Goal: Entertainment & Leisure: Consume media (video, audio)

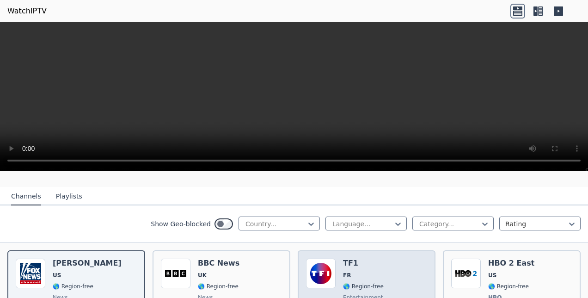
scroll to position [92, 0]
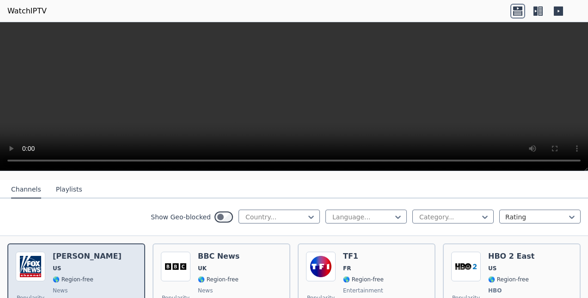
click at [106, 265] on div "[PERSON_NAME] US 🌎 Region-free news eng" at bounding box center [87, 285] width 69 height 68
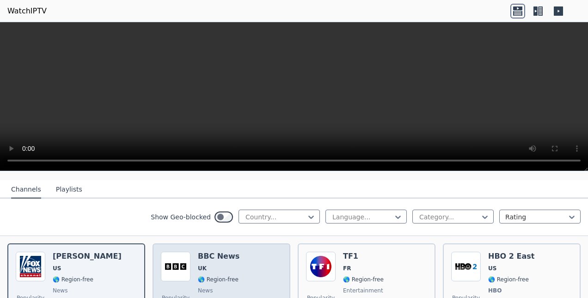
click at [214, 256] on div "BBC News UK 🌎 Region-free news eng" at bounding box center [219, 285] width 42 height 68
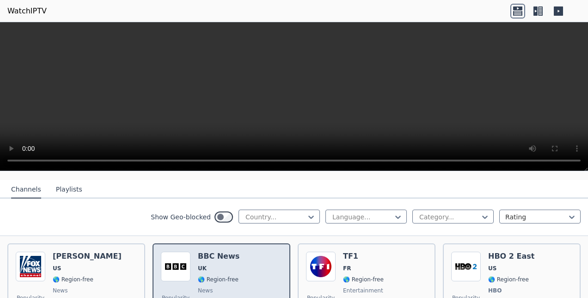
click at [214, 256] on div "BBC News UK 🌎 Region-free news eng" at bounding box center [219, 285] width 42 height 68
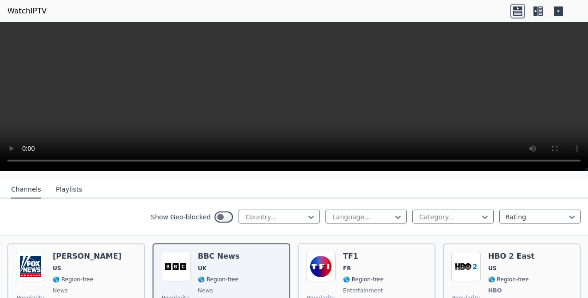
drag, startPoint x: 363, startPoint y: 0, endPoint x: 505, endPoint y: 107, distance: 177.3
click at [505, 107] on video at bounding box center [294, 96] width 588 height 149
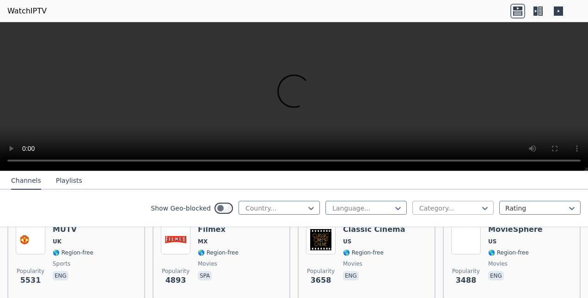
scroll to position [185, 0]
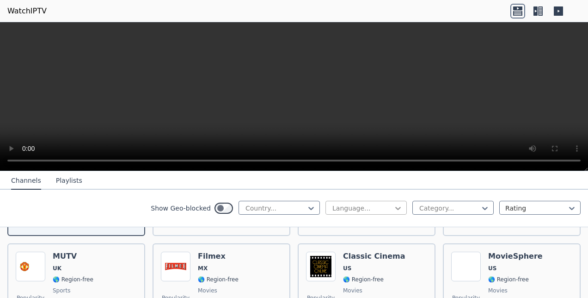
click at [395, 209] on icon at bounding box center [398, 208] width 6 height 3
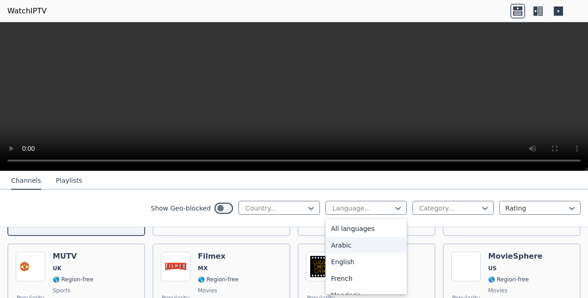
click at [340, 245] on div "Arabic" at bounding box center [365, 245] width 81 height 17
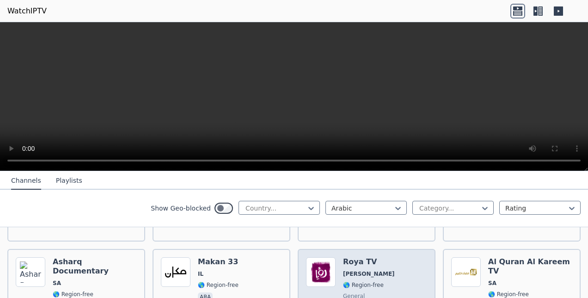
scroll to position [1017, 0]
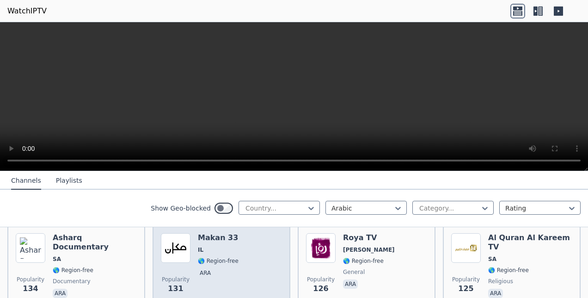
click at [201, 238] on div "Makan 33 IL 🌎 Region-free ara" at bounding box center [218, 266] width 41 height 67
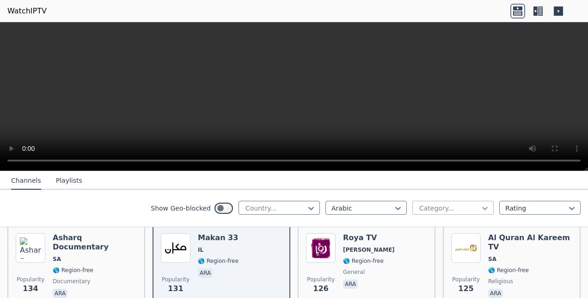
click at [480, 205] on icon at bounding box center [484, 207] width 9 height 9
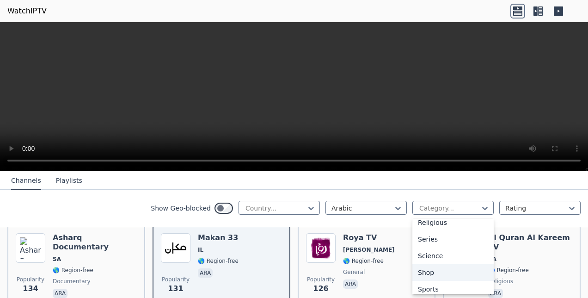
scroll to position [377, 0]
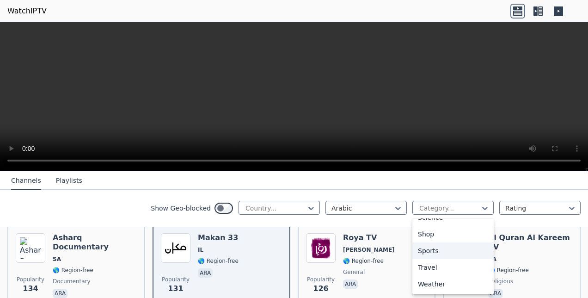
click at [427, 254] on div "Sports" at bounding box center [452, 250] width 81 height 17
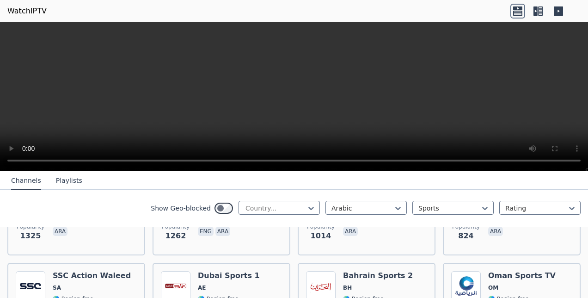
scroll to position [185, 0]
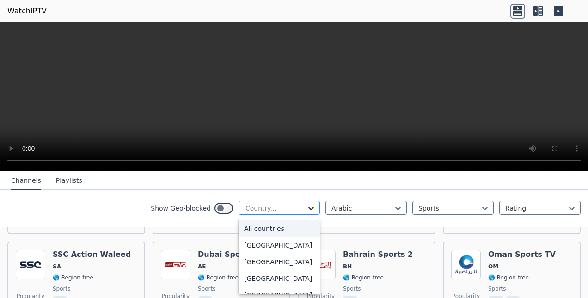
click at [308, 208] on icon at bounding box center [311, 208] width 6 height 3
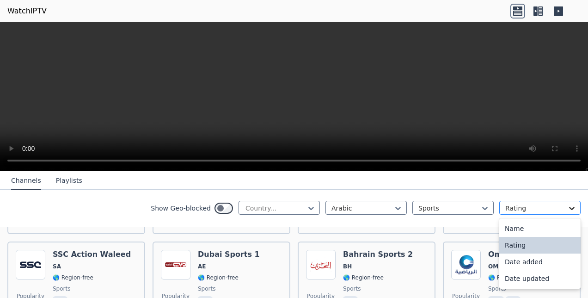
click at [567, 208] on icon at bounding box center [571, 207] width 9 height 9
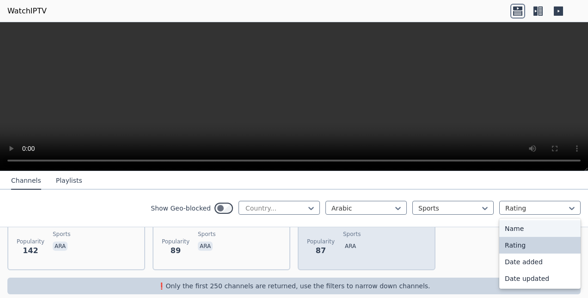
scroll to position [424, 0]
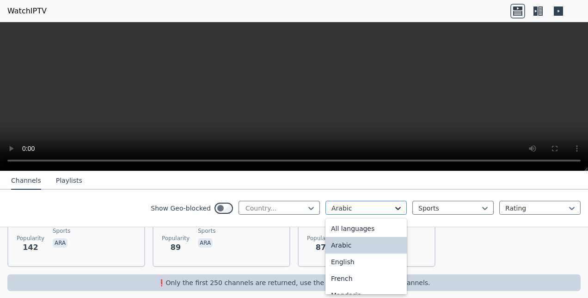
click at [393, 209] on icon at bounding box center [397, 207] width 9 height 9
click at [352, 263] on div "English" at bounding box center [365, 261] width 81 height 17
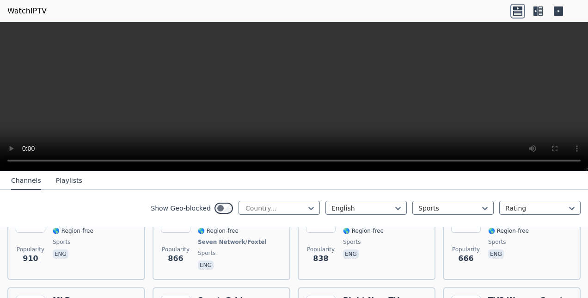
scroll to position [324, 0]
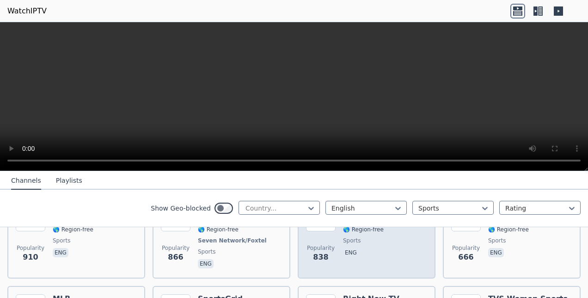
click at [373, 250] on span "eng" at bounding box center [373, 253] width 60 height 11
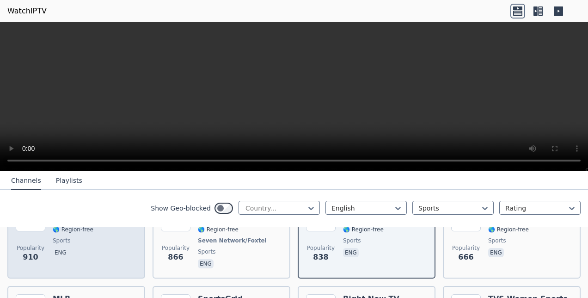
click at [111, 255] on div "Popularity 910 SportsGrid US 🌎 Region-free sports eng" at bounding box center [76, 236] width 121 height 68
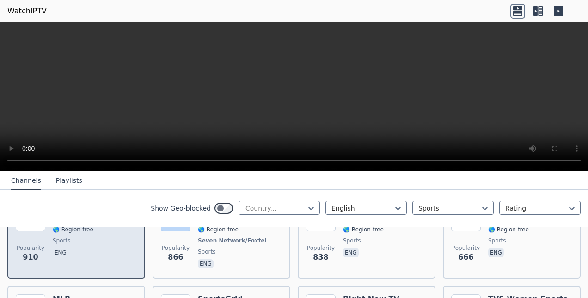
click at [111, 255] on div "Popularity 910 SportsGrid US 🌎 Region-free sports eng" at bounding box center [76, 236] width 121 height 68
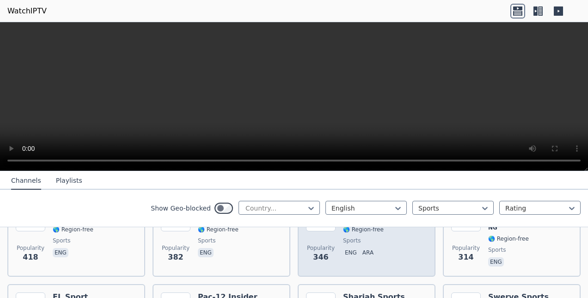
scroll to position [555, 0]
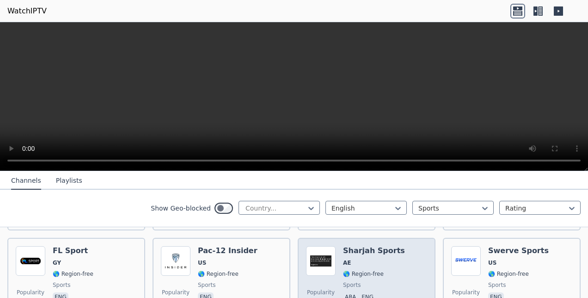
click at [372, 260] on div "Sharjah Sports AE 🌎 Region-free sports ara eng" at bounding box center [374, 279] width 62 height 67
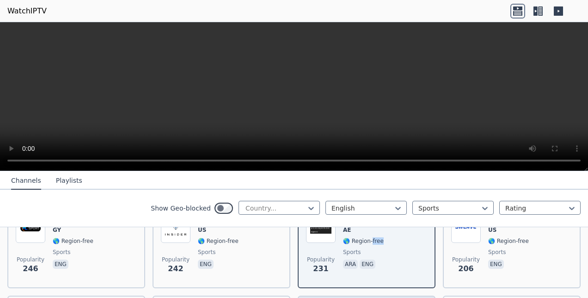
scroll to position [786, 0]
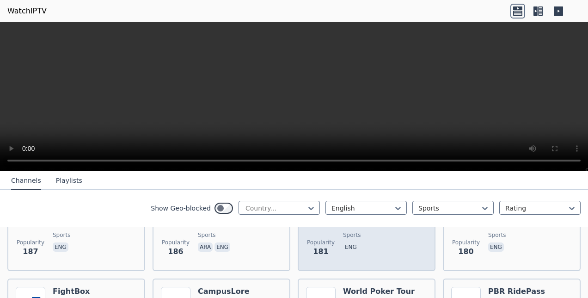
click at [372, 254] on div "W14DK-D5 US 🌎 Region-free sports eng" at bounding box center [365, 229] width 44 height 67
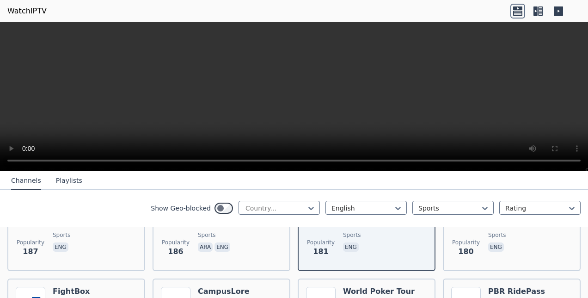
click at [66, 177] on button "Playlists" at bounding box center [69, 181] width 26 height 18
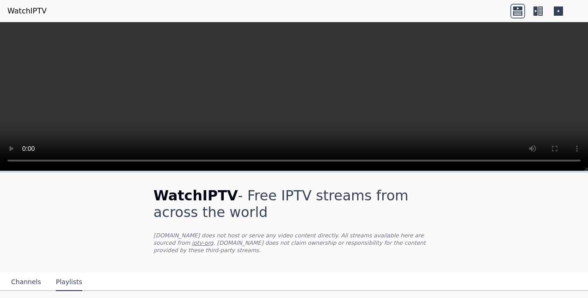
scroll to position [7, 0]
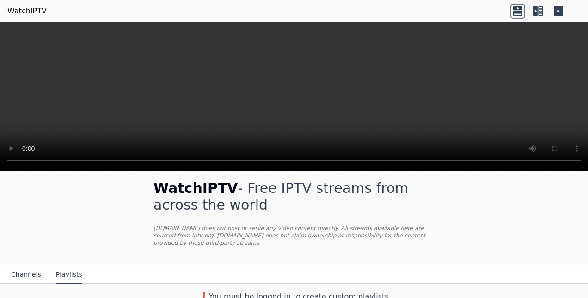
click at [23, 268] on button "Channels" at bounding box center [26, 275] width 30 height 18
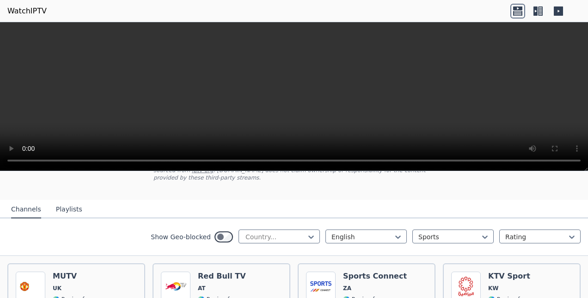
scroll to position [54, 0]
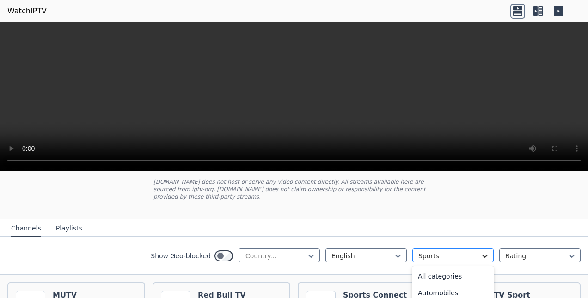
click at [480, 251] on icon at bounding box center [484, 255] width 9 height 9
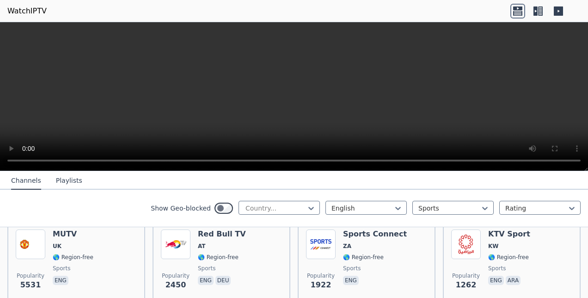
scroll to position [100, 0]
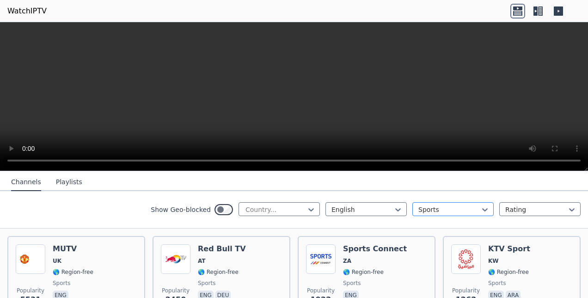
click at [455, 206] on div at bounding box center [449, 209] width 62 height 9
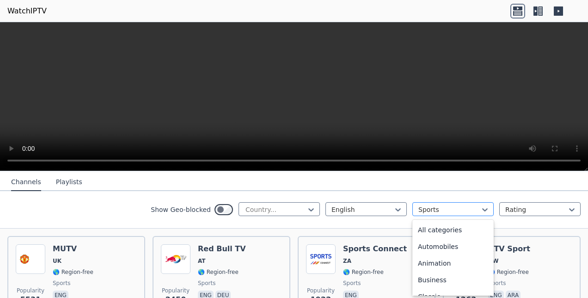
scroll to position [285, 0]
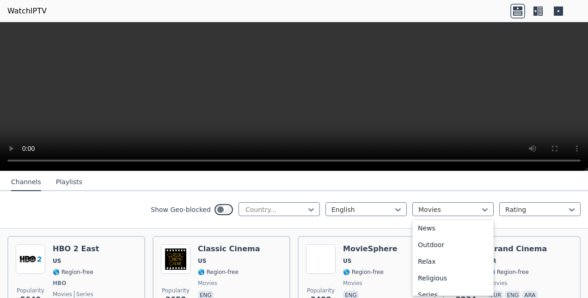
scroll to position [239, 0]
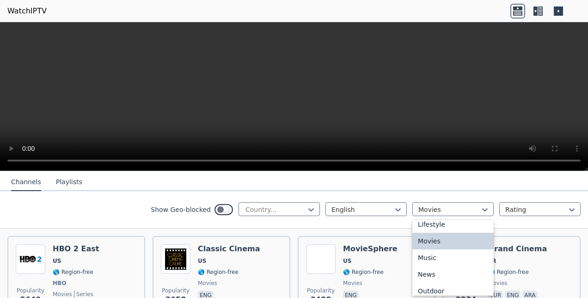
click at [429, 239] on div "Movies" at bounding box center [452, 241] width 81 height 17
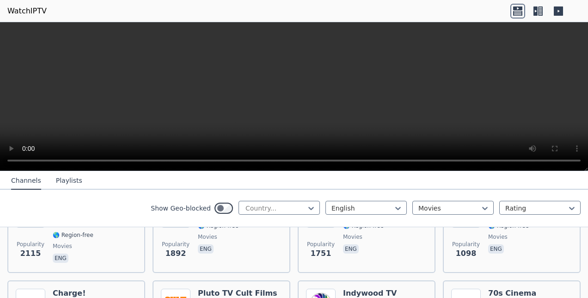
scroll to position [192, 0]
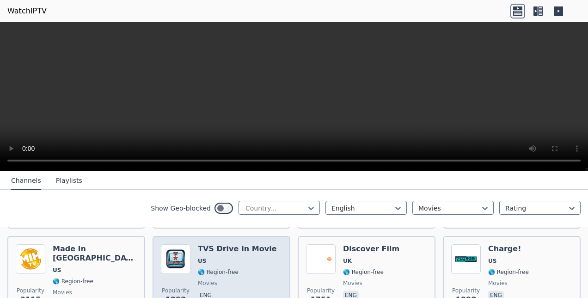
click at [232, 257] on span "US" at bounding box center [237, 260] width 79 height 7
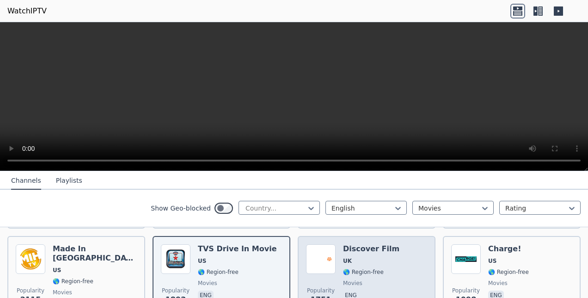
click at [371, 257] on span "UK" at bounding box center [371, 260] width 56 height 7
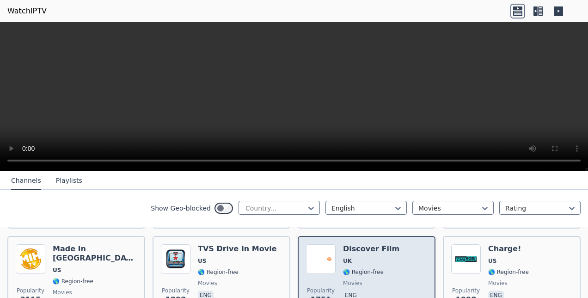
click at [371, 257] on span "UK" at bounding box center [371, 260] width 56 height 7
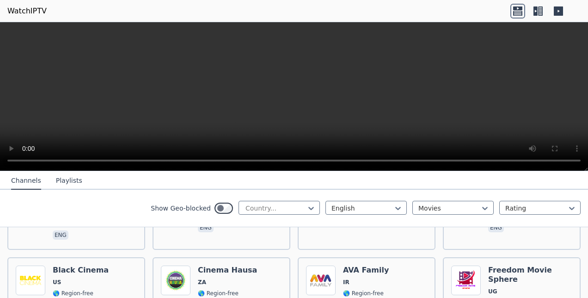
scroll to position [470, 0]
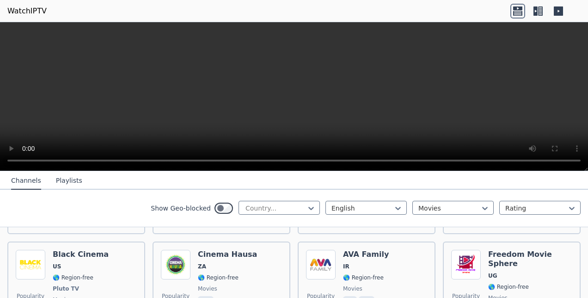
click at [373, 257] on div "AVA Family IR 🌎 Region-free movies fas eng" at bounding box center [366, 284] width 46 height 68
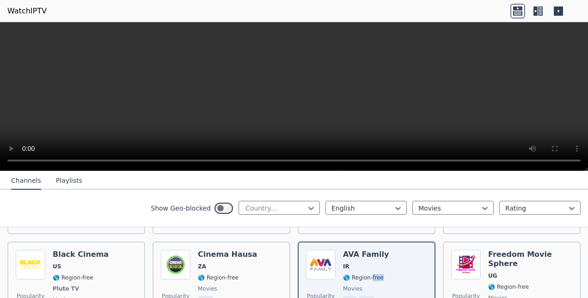
click at [373, 257] on div "AVA Family IR 🌎 Region-free movies fas eng" at bounding box center [366, 284] width 46 height 68
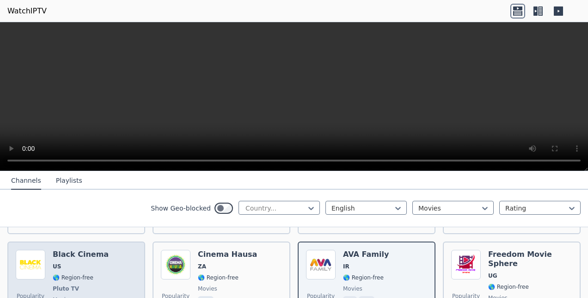
click at [105, 264] on div "Popularity 459 Black Cinema US 🌎 Region-free Pluto TV movies eng" at bounding box center [76, 284] width 121 height 68
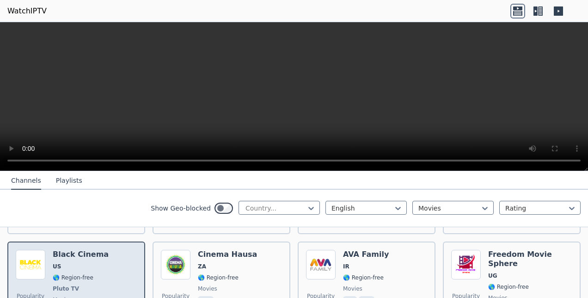
click at [105, 264] on div "Popularity 459 Black Cinema US 🌎 Region-free Pluto TV movies eng" at bounding box center [76, 284] width 121 height 68
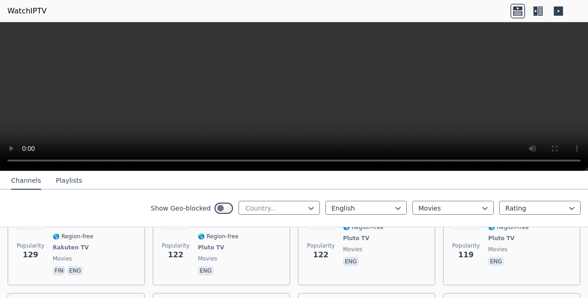
scroll to position [1163, 0]
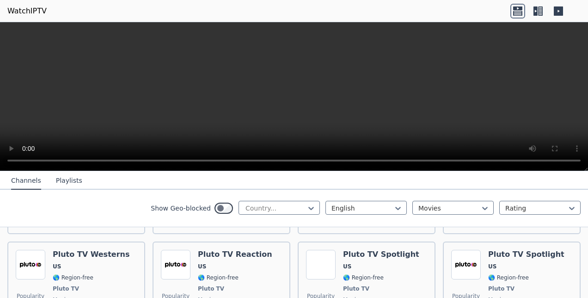
click at [59, 16] on header "WatchIPTV" at bounding box center [294, 11] width 588 height 22
click at [541, 14] on icon at bounding box center [538, 11] width 15 height 15
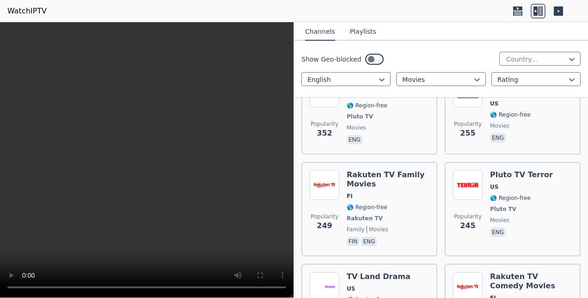
click at [557, 15] on icon at bounding box center [558, 10] width 9 height 9
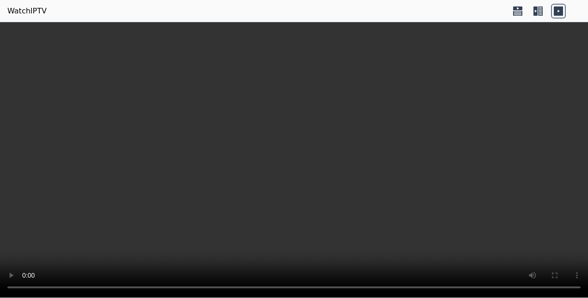
click at [539, 15] on icon at bounding box center [540, 10] width 5 height 9
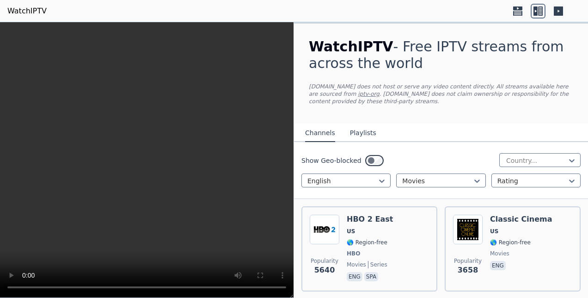
click at [517, 16] on icon at bounding box center [517, 11] width 15 height 15
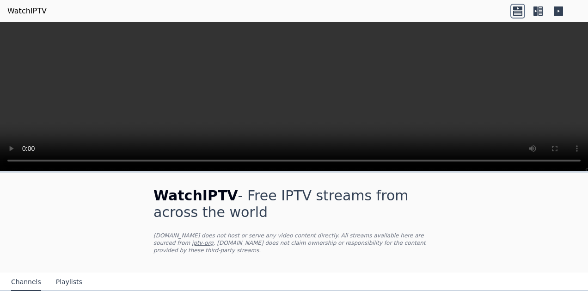
click at [539, 15] on icon at bounding box center [540, 10] width 5 height 9
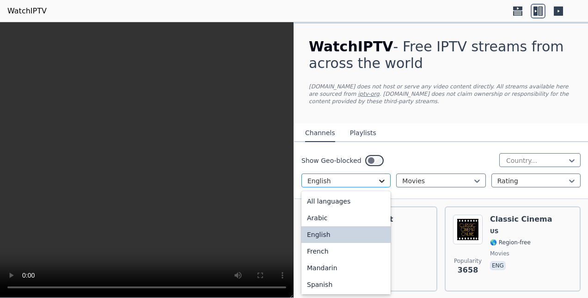
click at [380, 178] on icon at bounding box center [381, 180] width 9 height 9
click at [347, 221] on div "Arabic" at bounding box center [345, 217] width 89 height 17
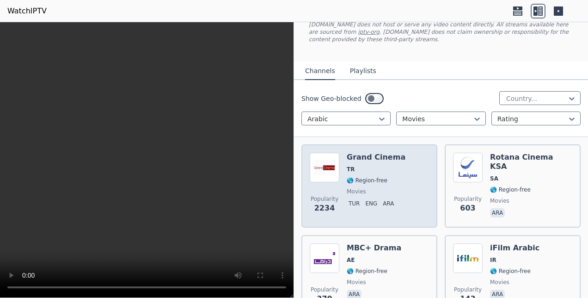
scroll to position [121, 0]
